Goal: Information Seeking & Learning: Learn about a topic

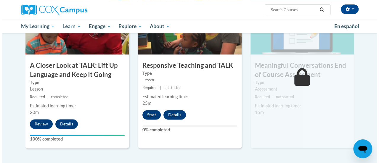
scroll to position [331, 0]
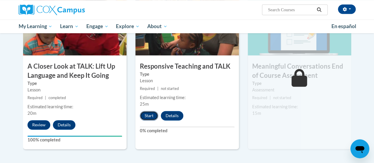
click at [148, 115] on button "Start" at bounding box center [149, 115] width 18 height 9
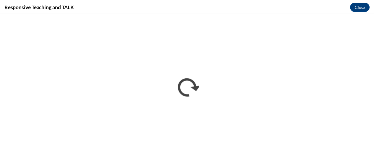
scroll to position [0, 0]
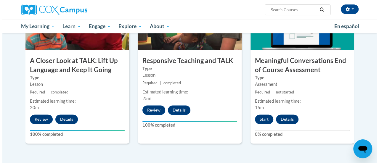
scroll to position [346, 0]
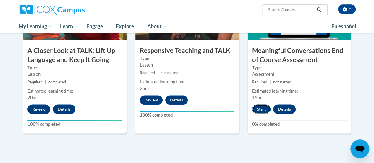
click at [266, 110] on button "Start" at bounding box center [261, 108] width 18 height 9
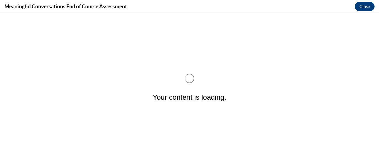
scroll to position [0, 0]
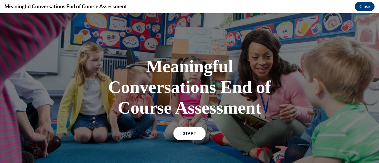
click at [187, 137] on link "START" at bounding box center [189, 134] width 32 height 14
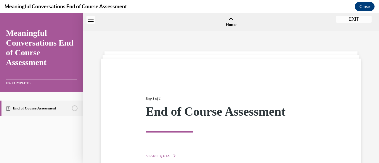
scroll to position [18, 0]
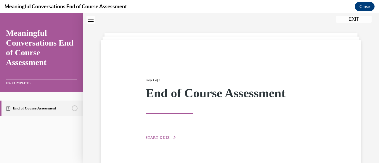
click at [159, 139] on span "START QUIZ" at bounding box center [158, 138] width 24 height 4
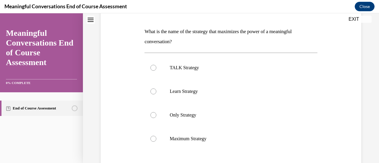
scroll to position [86, 0]
click at [154, 67] on div at bounding box center [153, 68] width 6 height 6
click at [154, 67] on input "TALK Strategy" at bounding box center [153, 68] width 6 height 6
radio input "true"
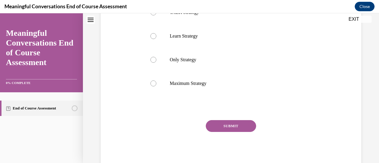
scroll to position [149, 0]
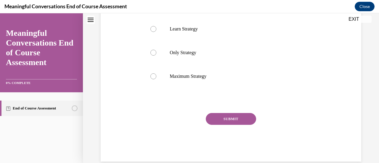
click at [244, 119] on button "SUBMIT" at bounding box center [231, 119] width 50 height 12
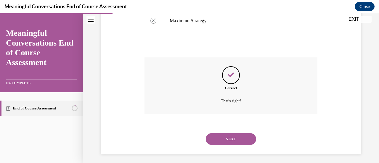
scroll to position [207, 0]
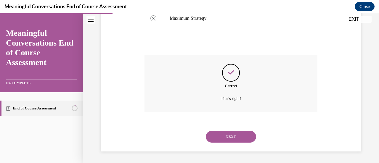
click at [248, 133] on button "NEXT" at bounding box center [231, 137] width 50 height 12
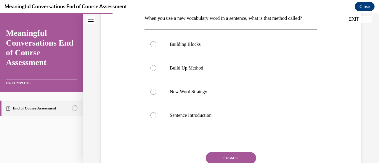
scroll to position [99, 0]
click at [154, 48] on div at bounding box center [153, 45] width 6 height 6
click at [154, 48] on input "Building Blocks" at bounding box center [153, 45] width 6 height 6
radio input "true"
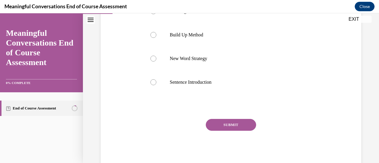
scroll to position [138, 0]
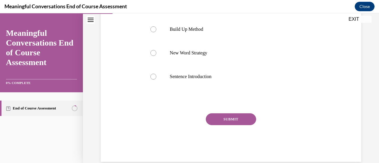
click at [243, 125] on button "SUBMIT" at bounding box center [231, 119] width 50 height 12
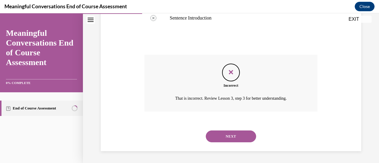
scroll to position [207, 0]
click at [235, 137] on button "NEXT" at bounding box center [231, 136] width 50 height 12
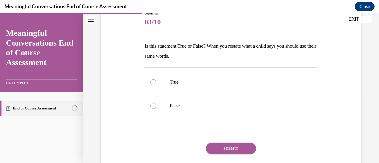
scroll to position [69, 0]
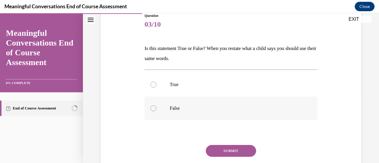
click at [152, 109] on div at bounding box center [153, 108] width 6 height 6
click at [152, 109] on input "False" at bounding box center [153, 108] width 6 height 6
radio input "true"
click at [216, 149] on button "SUBMIT" at bounding box center [231, 151] width 50 height 12
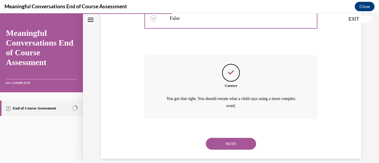
scroll to position [166, 0]
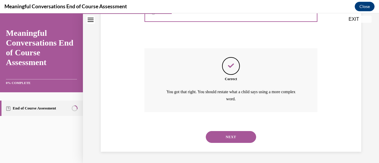
click at [235, 136] on button "NEXT" at bounding box center [231, 137] width 50 height 12
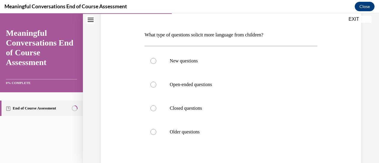
scroll to position [95, 0]
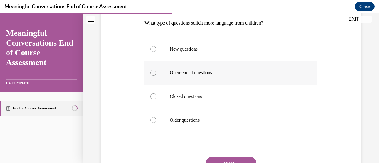
click at [153, 73] on div at bounding box center [153, 73] width 6 height 6
click at [153, 73] on input "Open-ended questions" at bounding box center [153, 73] width 6 height 6
radio input "true"
click at [230, 159] on button "SUBMIT" at bounding box center [231, 163] width 50 height 12
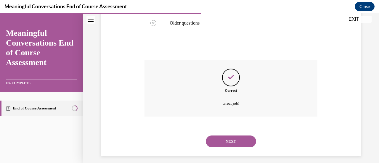
scroll to position [196, 0]
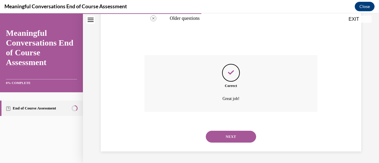
click at [229, 138] on button "NEXT" at bounding box center [231, 137] width 50 height 12
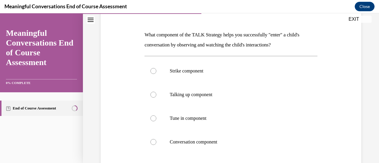
scroll to position [95, 0]
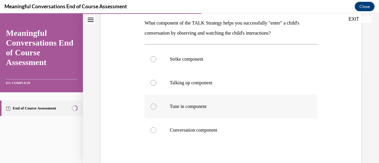
click at [154, 103] on label "Tune in component" at bounding box center [230, 107] width 173 height 24
click at [154, 104] on input "Tune in component" at bounding box center [153, 107] width 6 height 6
radio input "true"
click at [150, 127] on input "Conversation component" at bounding box center [153, 130] width 6 height 6
radio input "true"
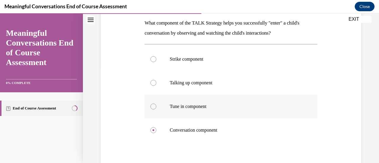
click at [150, 56] on input "Strike component" at bounding box center [153, 59] width 6 height 6
radio input "true"
click at [150, 80] on input "Talking up component" at bounding box center [153, 83] width 6 height 6
radio input "true"
click at [150, 104] on input "Tune in component" at bounding box center [153, 107] width 6 height 6
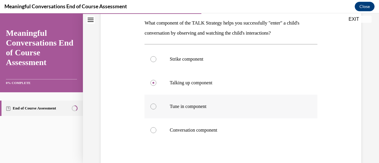
radio input "true"
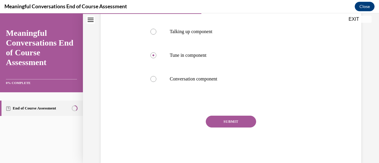
scroll to position [150, 0]
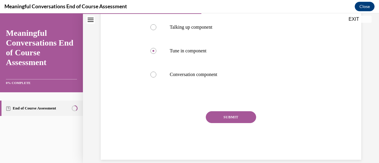
click at [246, 113] on button "SUBMIT" at bounding box center [231, 117] width 50 height 12
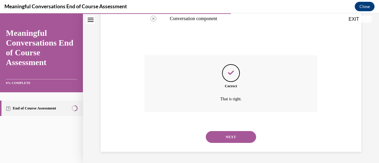
scroll to position [207, 0]
click at [224, 140] on button "NEXT" at bounding box center [231, 137] width 50 height 12
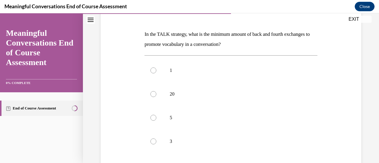
scroll to position [84, 0]
click at [150, 118] on div at bounding box center [153, 117] width 6 height 6
click at [150, 118] on input "5" at bounding box center [153, 117] width 6 height 6
radio input "true"
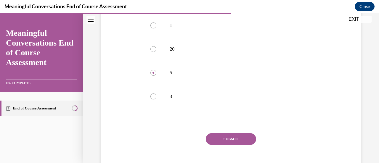
scroll to position [154, 0]
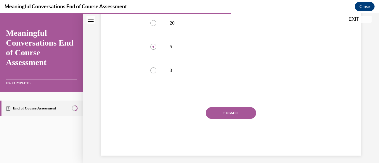
click at [244, 113] on button "SUBMIT" at bounding box center [231, 113] width 50 height 12
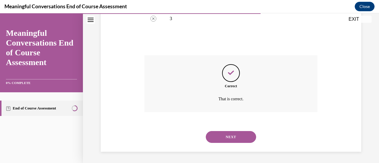
scroll to position [207, 0]
click at [225, 135] on button "NEXT" at bounding box center [231, 137] width 50 height 12
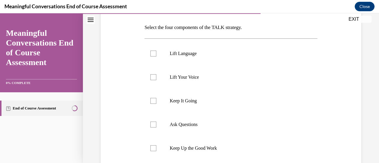
scroll to position [89, 0]
click at [151, 125] on div at bounding box center [153, 125] width 6 height 6
click at [151, 125] on input "Ask Questions" at bounding box center [153, 125] width 6 height 6
checkbox input "true"
click at [153, 102] on div at bounding box center [153, 102] width 6 height 6
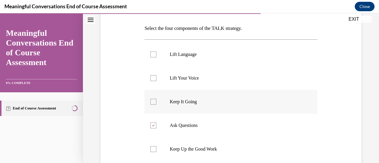
click at [153, 102] on input "Keep It Going" at bounding box center [153, 102] width 6 height 6
checkbox input "true"
click at [152, 78] on div at bounding box center [153, 78] width 6 height 6
click at [152, 78] on input "Lift Your Voice" at bounding box center [153, 78] width 6 height 6
checkbox input "true"
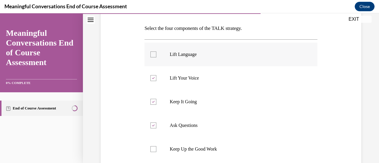
click at [154, 54] on div at bounding box center [153, 54] width 6 height 6
click at [154, 54] on input "Lift Language" at bounding box center [153, 54] width 6 height 6
checkbox input "true"
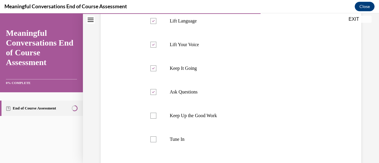
scroll to position [122, 0]
click at [152, 44] on icon at bounding box center [153, 45] width 3 height 2
click at [151, 44] on input "Lift Your Voice" at bounding box center [153, 45] width 6 height 6
checkbox input "false"
click at [153, 140] on div at bounding box center [153, 140] width 6 height 6
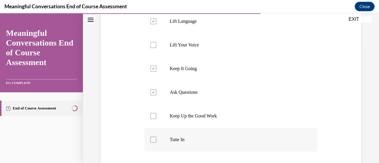
click at [153, 140] on input "Tune In" at bounding box center [153, 140] width 6 height 6
checkbox input "true"
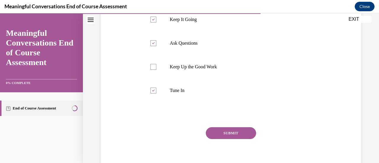
scroll to position [173, 0]
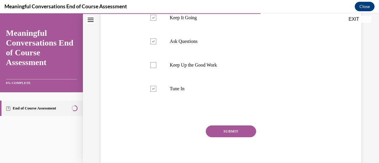
click at [238, 130] on button "SUBMIT" at bounding box center [231, 131] width 50 height 12
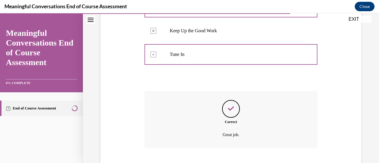
scroll to position [244, 0]
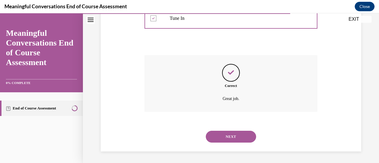
click at [243, 136] on button "NEXT" at bounding box center [231, 137] width 50 height 12
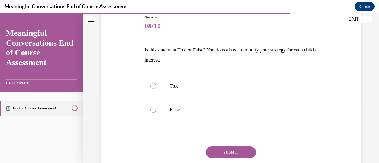
scroll to position [68, 0]
click at [151, 110] on div at bounding box center [153, 110] width 6 height 6
click at [151, 110] on input "False" at bounding box center [153, 110] width 6 height 6
radio input "true"
click at [215, 151] on button "SUBMIT" at bounding box center [231, 152] width 50 height 12
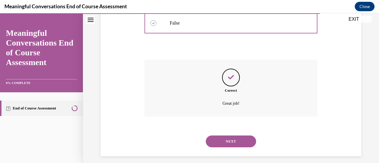
scroll to position [159, 0]
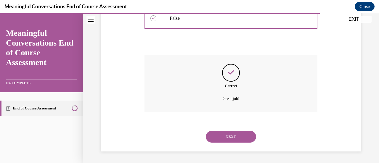
click at [230, 141] on button "NEXT" at bounding box center [231, 137] width 50 height 12
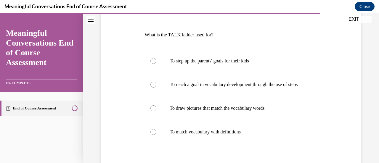
scroll to position [95, 0]
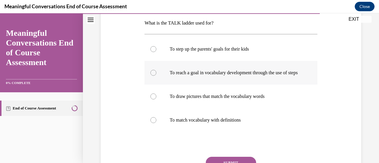
click at [153, 76] on div at bounding box center [153, 73] width 6 height 6
click at [153, 76] on input "To reach a goal in vocabulary development through the use of steps" at bounding box center [153, 73] width 6 height 6
radio input "true"
click at [150, 94] on input "To draw pictures that match the vocabulary words" at bounding box center [153, 97] width 6 height 6
radio input "true"
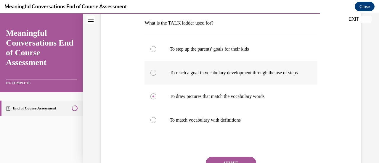
click at [150, 117] on input "To match vocabulary with definitions" at bounding box center [153, 120] width 6 height 6
radio input "true"
click at [150, 94] on input "To draw pictures that match the vocabulary words" at bounding box center [153, 97] width 6 height 6
radio input "true"
click at [150, 70] on input "To reach a goal in vocabulary development through the use of steps" at bounding box center [153, 73] width 6 height 6
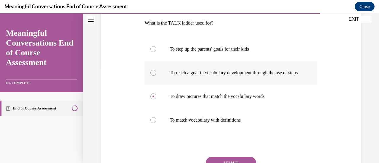
radio input "true"
click at [153, 76] on div at bounding box center [153, 73] width 6 height 6
click at [153, 76] on input "To reach a goal in vocabulary development through the use of steps" at bounding box center [153, 73] width 6 height 6
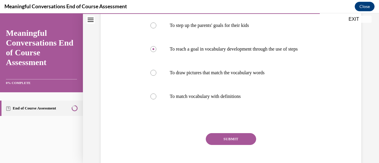
scroll to position [130, 0]
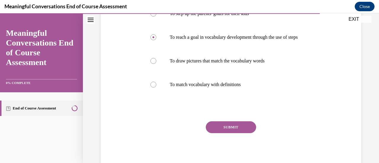
click at [240, 133] on button "SUBMIT" at bounding box center [231, 127] width 50 height 12
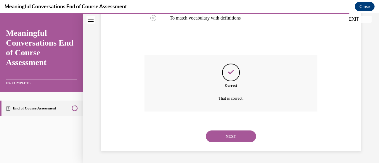
scroll to position [202, 0]
click at [240, 133] on button "NEXT" at bounding box center [231, 136] width 50 height 12
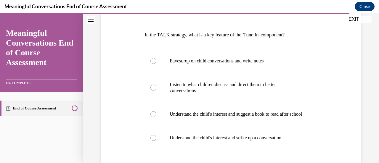
scroll to position [95, 0]
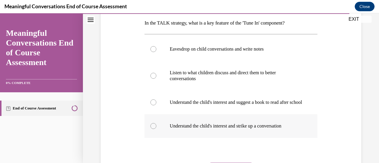
click at [151, 129] on div at bounding box center [153, 126] width 6 height 6
click at [151, 129] on input "Understand the child's interest and strike up a conversation" at bounding box center [153, 126] width 6 height 6
radio input "true"
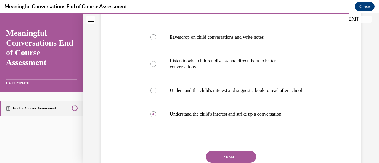
scroll to position [118, 0]
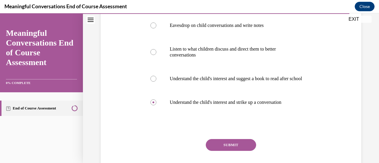
click at [236, 151] on button "SUBMIT" at bounding box center [231, 145] width 50 height 12
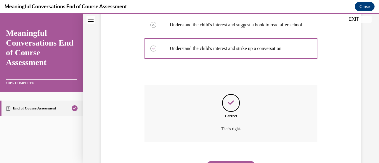
scroll to position [208, 0]
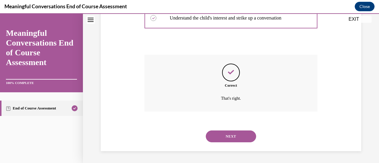
click at [233, 135] on button "NEXT" at bounding box center [231, 136] width 50 height 12
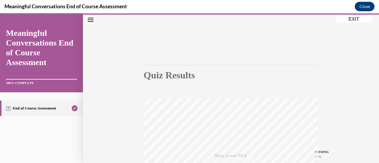
scroll to position [15, 0]
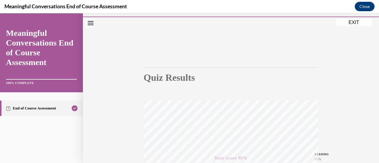
click at [357, 23] on button "EXIT" at bounding box center [354, 22] width 36 height 7
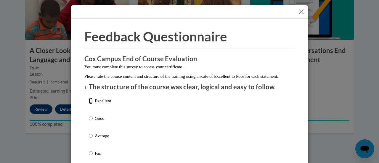
click at [89, 104] on input "Excellent" at bounding box center [91, 101] width 4 height 7
radio input "true"
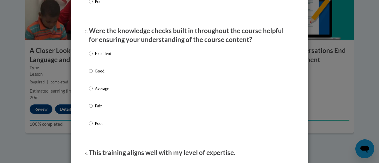
scroll to position [163, 0]
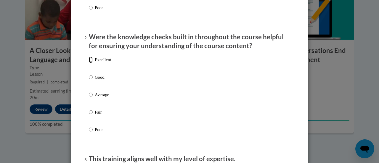
click at [89, 63] on input "Excellent" at bounding box center [91, 60] width 4 height 7
radio input "true"
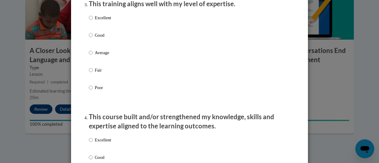
scroll to position [317, 0]
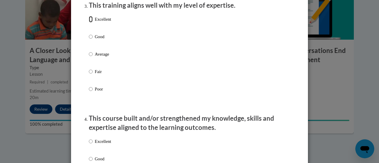
click at [89, 22] on input "Excellent" at bounding box center [91, 19] width 4 height 7
radio input "true"
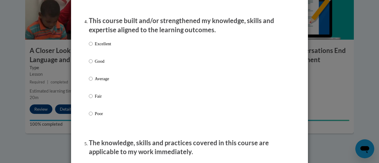
scroll to position [430, 0]
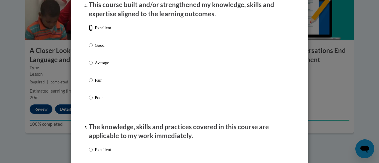
click at [89, 31] on input "Excellent" at bounding box center [91, 28] width 4 height 7
radio input "true"
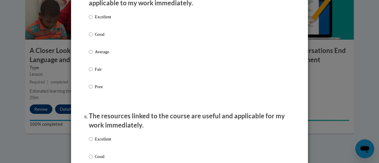
scroll to position [557, 0]
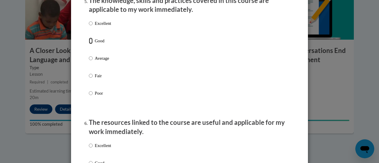
click at [89, 44] on input "Good" at bounding box center [91, 41] width 4 height 7
radio input "true"
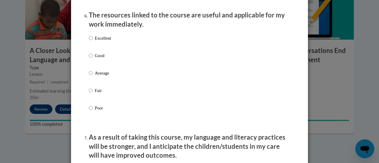
scroll to position [662, 0]
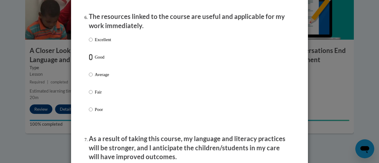
click at [89, 60] on input "Good" at bounding box center [91, 57] width 4 height 7
radio input "true"
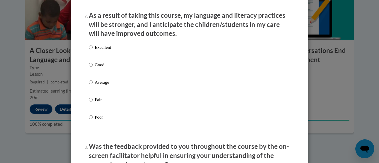
scroll to position [789, 0]
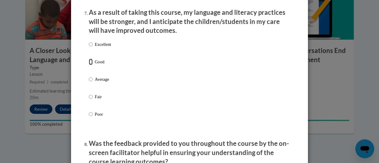
click at [89, 65] on input "Good" at bounding box center [91, 62] width 4 height 7
radio input "true"
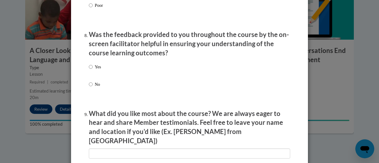
scroll to position [898, 0]
click at [89, 70] on input "Yes" at bounding box center [91, 67] width 4 height 7
radio input "true"
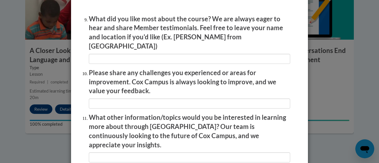
scroll to position [991, 0]
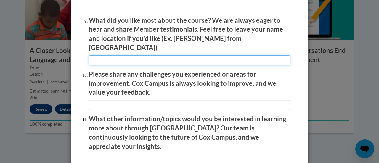
click at [250, 56] on input "textbox" at bounding box center [189, 60] width 201 height 10
type input "questions"
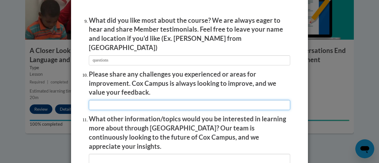
click at [205, 100] on input "textbox" at bounding box center [189, 105] width 201 height 10
type input "na"
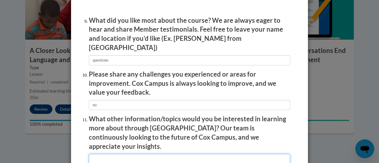
click at [182, 154] on input "textbox" at bounding box center [189, 159] width 201 height 10
type input "n"
type input "potty training and bathroom and kids with diapers"
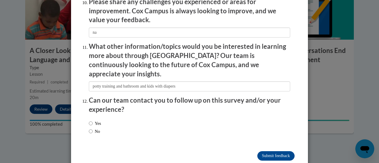
scroll to position [1067, 0]
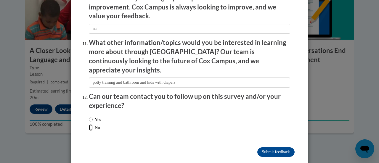
click at [89, 124] on input "No" at bounding box center [91, 127] width 4 height 7
radio input "true"
click at [267, 147] on input "Submit feedback" at bounding box center [275, 151] width 37 height 9
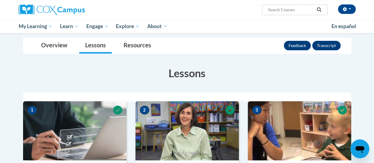
scroll to position [46, 0]
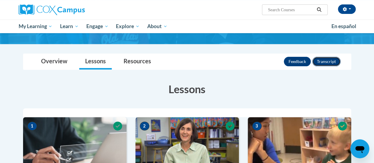
click at [330, 63] on button "Transcript" at bounding box center [326, 61] width 28 height 9
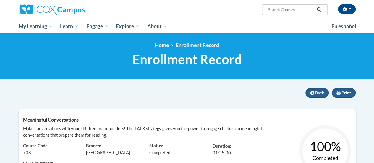
scroll to position [12, 0]
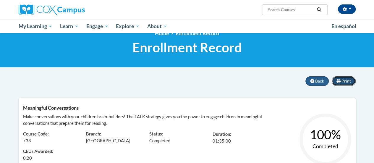
click at [348, 79] on span "Print" at bounding box center [346, 80] width 9 height 5
click at [345, 81] on span "Print" at bounding box center [346, 80] width 9 height 5
click at [344, 81] on span "Print" at bounding box center [346, 80] width 9 height 5
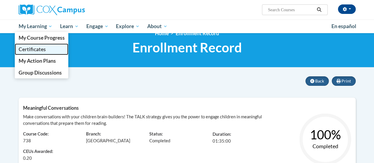
click at [36, 50] on span "Certificates" at bounding box center [31, 49] width 27 height 6
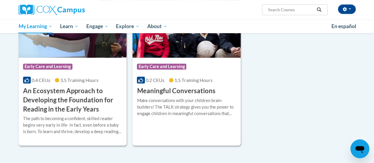
scroll to position [154, 0]
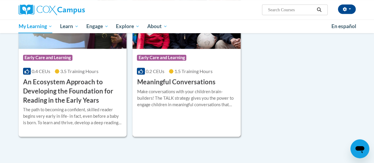
click at [180, 106] on div "Make conversations with your children brain-builders! The TALK strategy gives y…" at bounding box center [186, 98] width 99 height 20
